Goal: Information Seeking & Learning: Learn about a topic

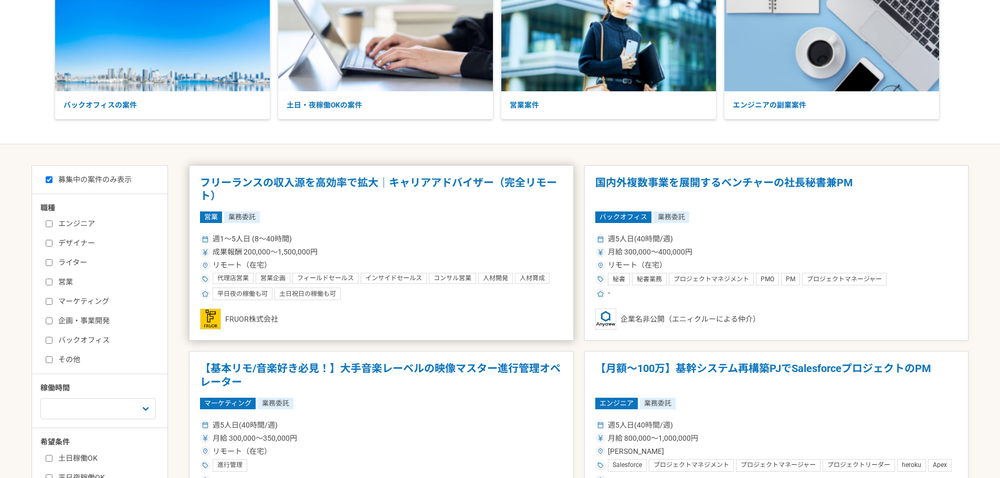
scroll to position [105, 0]
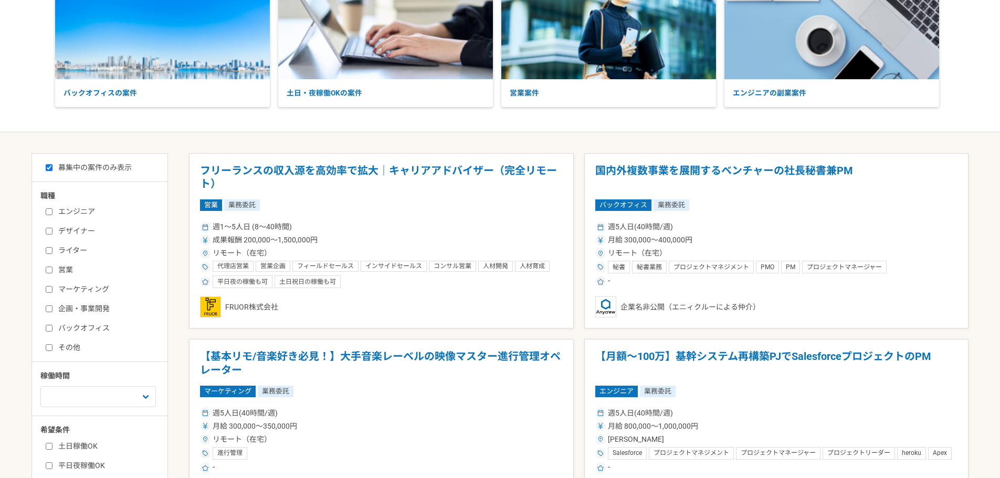
click at [51, 275] on label "営業" at bounding box center [106, 270] width 121 height 11
click at [51, 274] on input "営業" at bounding box center [49, 270] width 7 height 7
checkbox input "true"
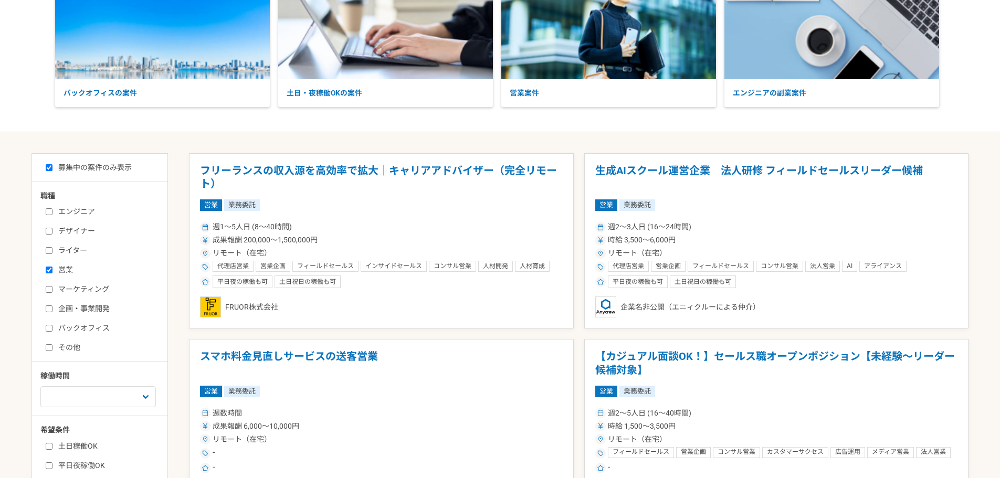
click at [49, 294] on label "マーケティング" at bounding box center [106, 289] width 121 height 11
click at [49, 293] on input "マーケティング" at bounding box center [49, 289] width 7 height 7
checkbox input "true"
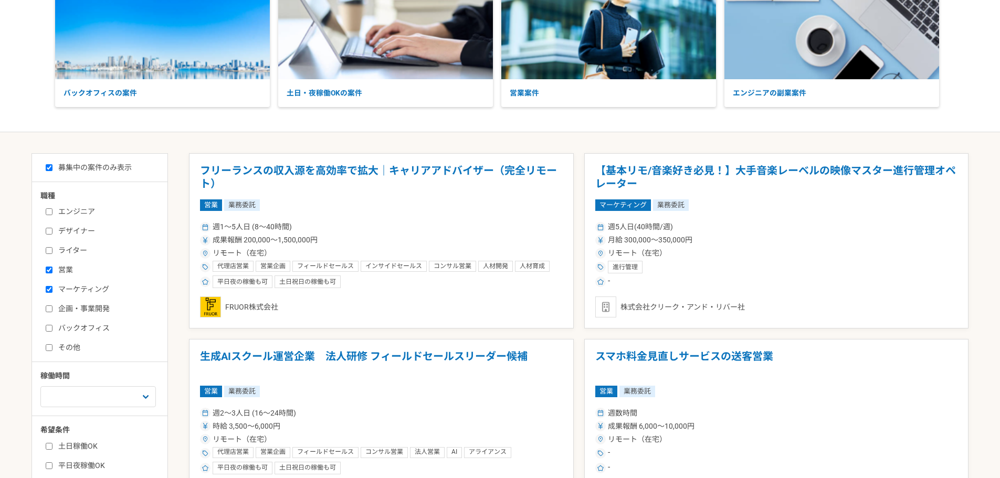
click at [51, 310] on input "企画・事業開発" at bounding box center [49, 309] width 7 height 7
checkbox input "true"
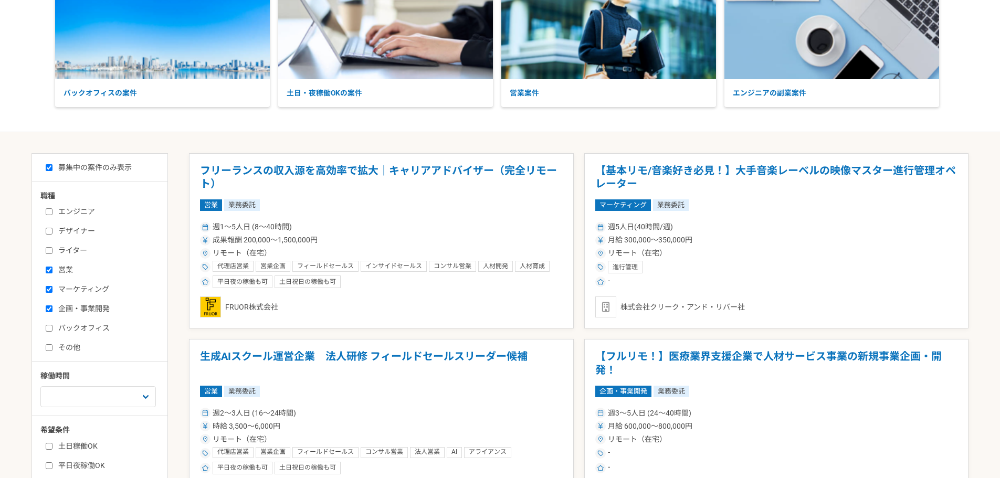
click at [49, 327] on input "バックオフィス" at bounding box center [49, 328] width 7 height 7
checkbox input "true"
